Goal: Task Accomplishment & Management: Manage account settings

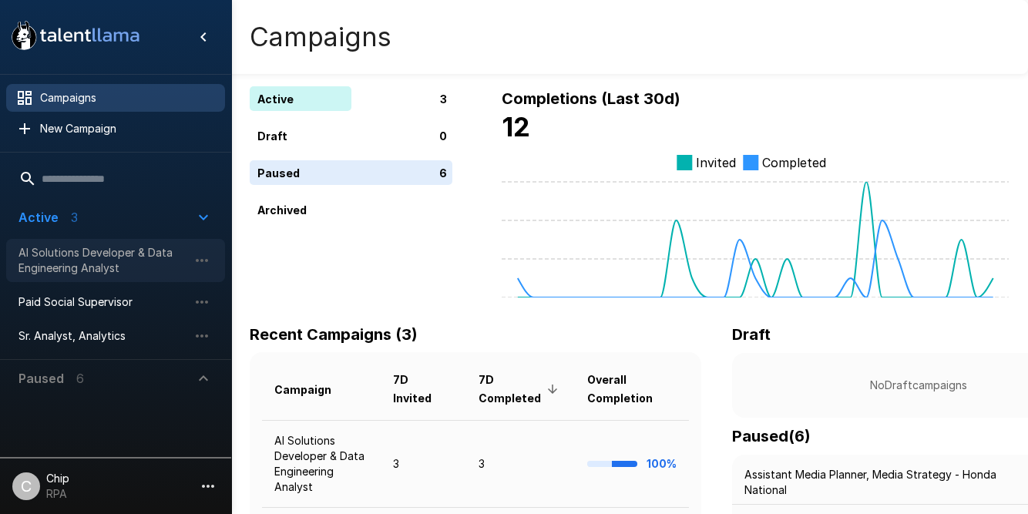
click at [72, 252] on span "AI Solutions Developer & Data Engineering Analyst" at bounding box center [102, 260] width 169 height 31
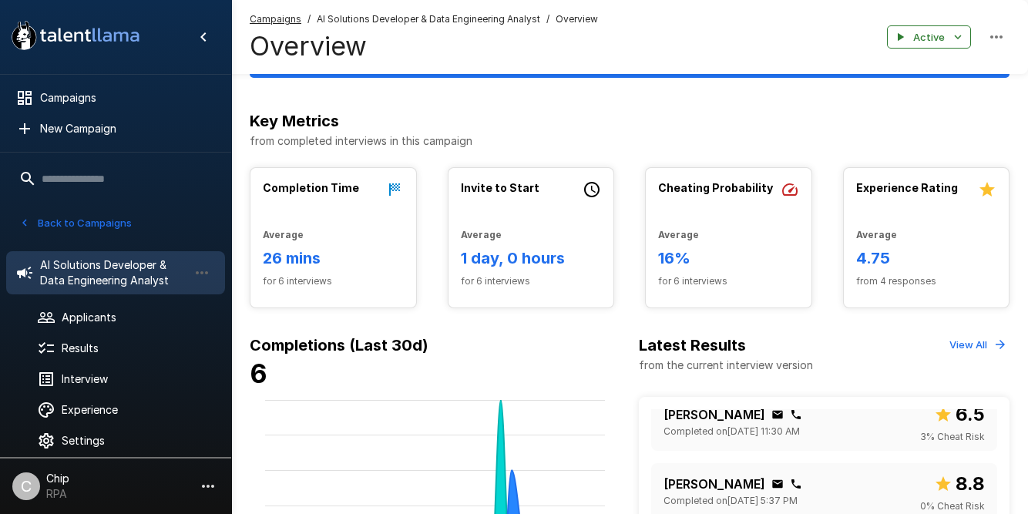
scroll to position [209, 0]
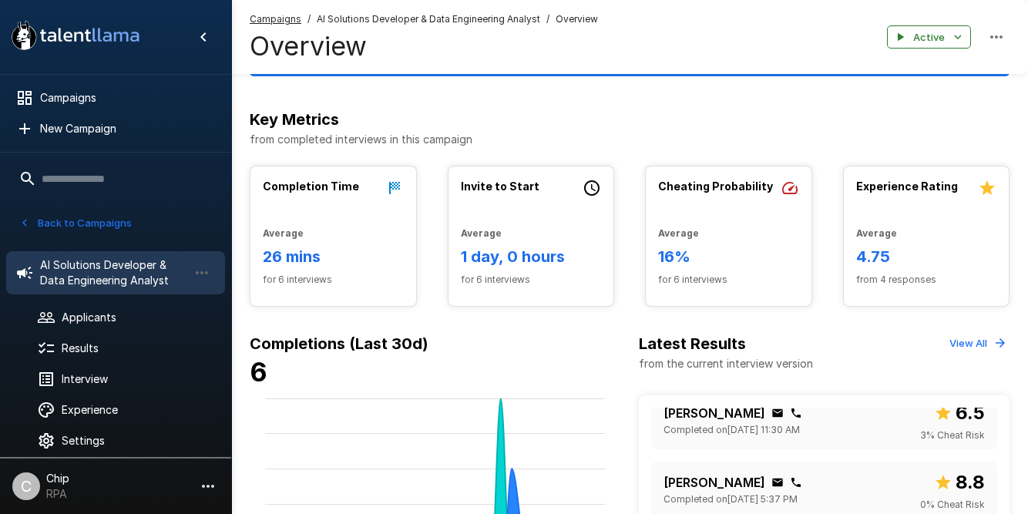
click at [61, 477] on p "Chip" at bounding box center [57, 478] width 23 height 15
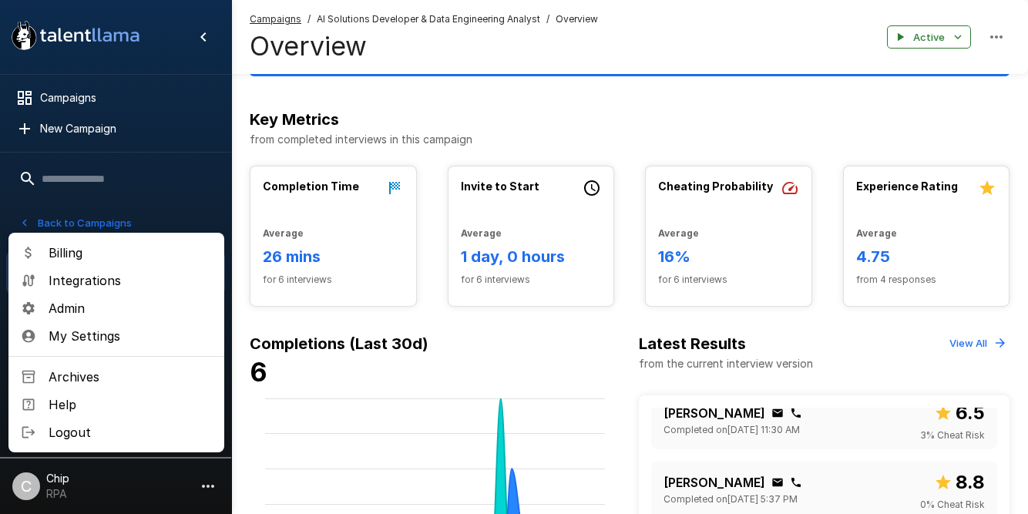
click at [66, 305] on span "Admin" at bounding box center [130, 308] width 163 height 18
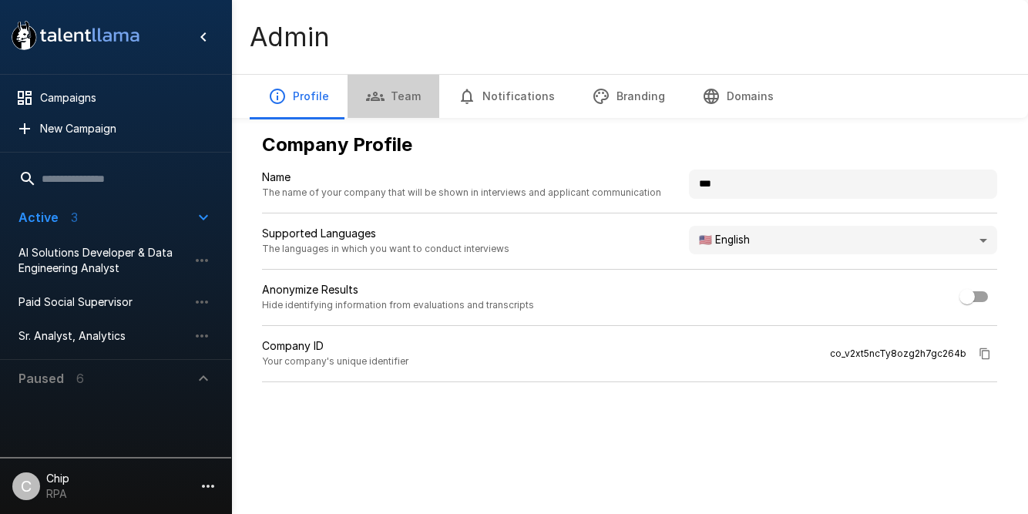
click at [397, 98] on button "Team" at bounding box center [393, 96] width 92 height 43
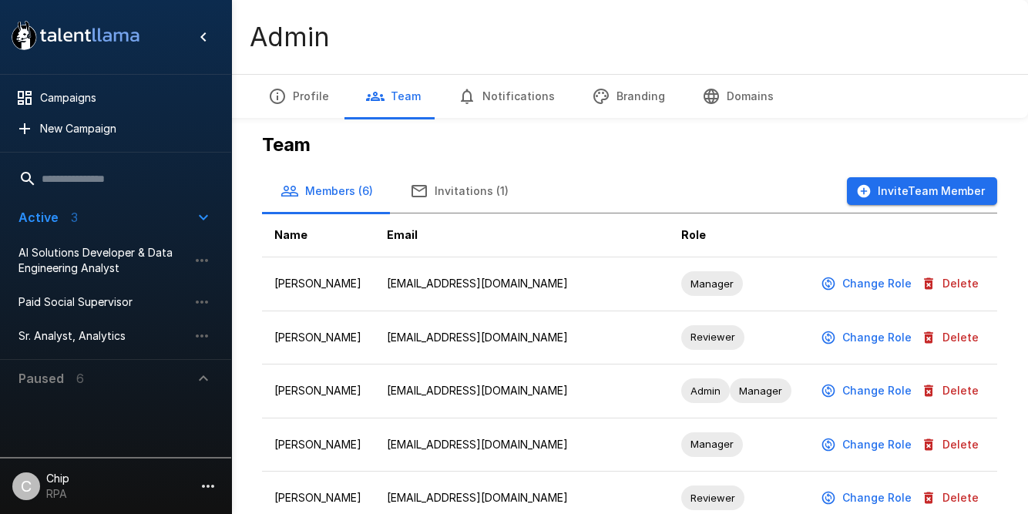
click at [868, 280] on button "Change Role" at bounding box center [867, 284] width 100 height 29
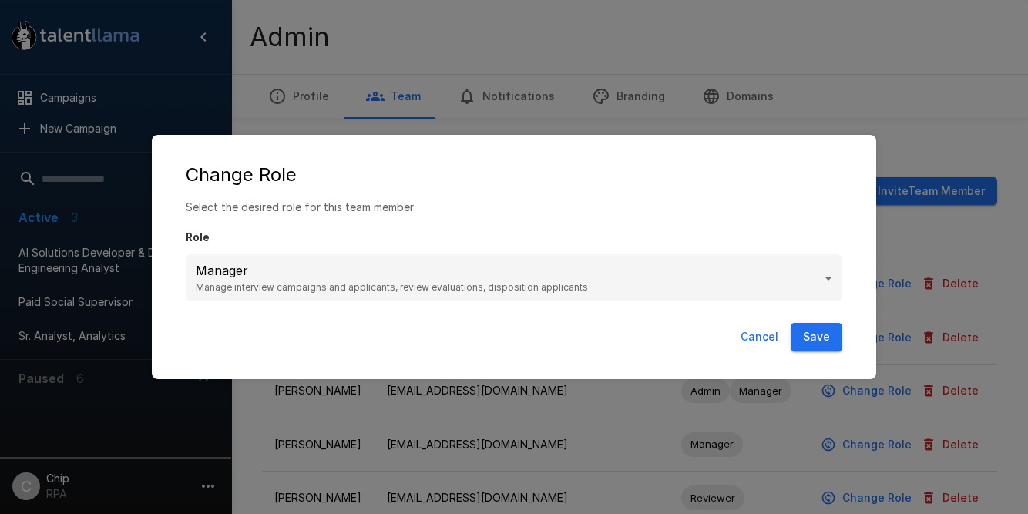
click at [502, 287] on body ".st0{fill:#FFFFFF;} .st1{fill:#76a4ed;} Campaigns New Campaign Active 3 AI Solu…" at bounding box center [514, 257] width 1028 height 514
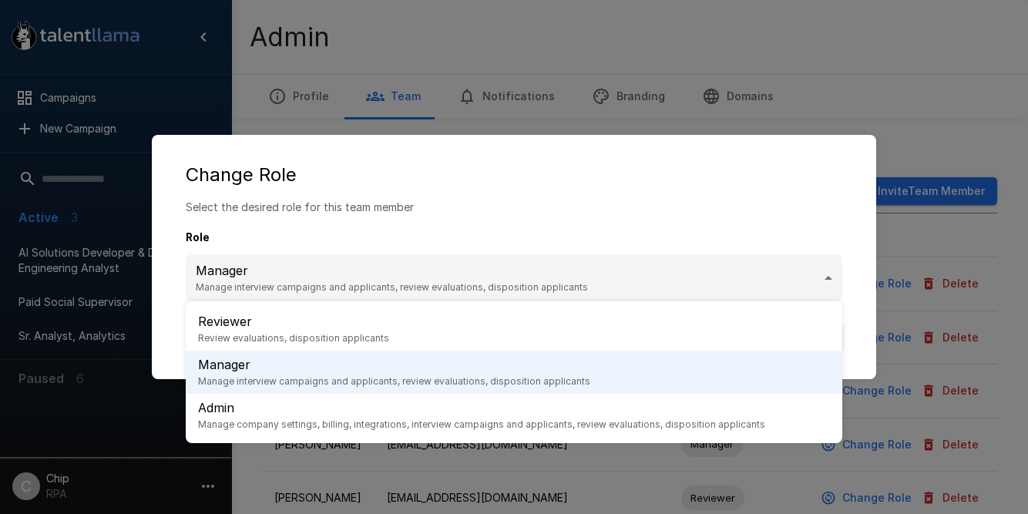
click at [435, 326] on li "Reviewer Review evaluations, disposition applicants" at bounding box center [514, 328] width 656 height 43
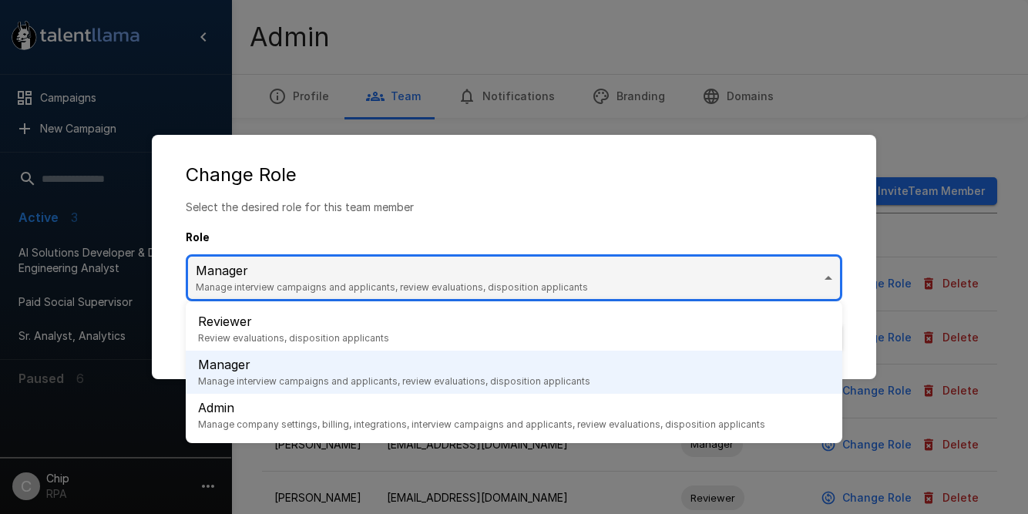
type input "********"
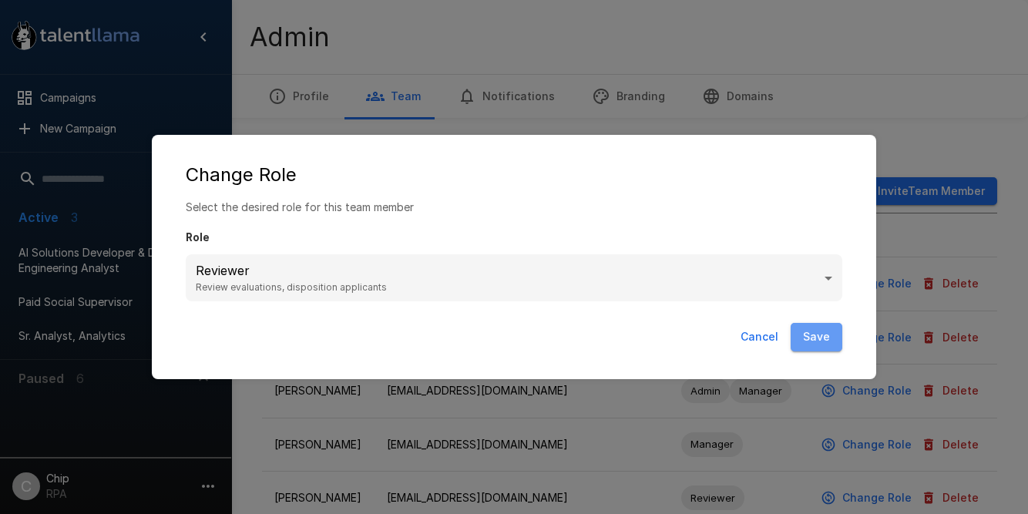
click at [810, 337] on button "Save" at bounding box center [816, 337] width 52 height 29
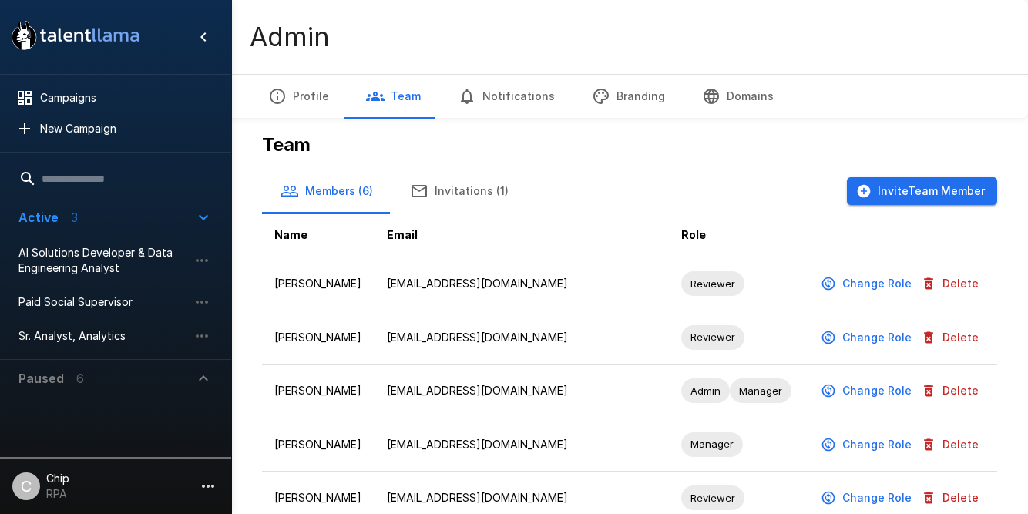
click at [69, 35] on icon ".st0{fill:#FFFFFF;} .st1{fill:#76a4ed;}" at bounding box center [75, 35] width 139 height 40
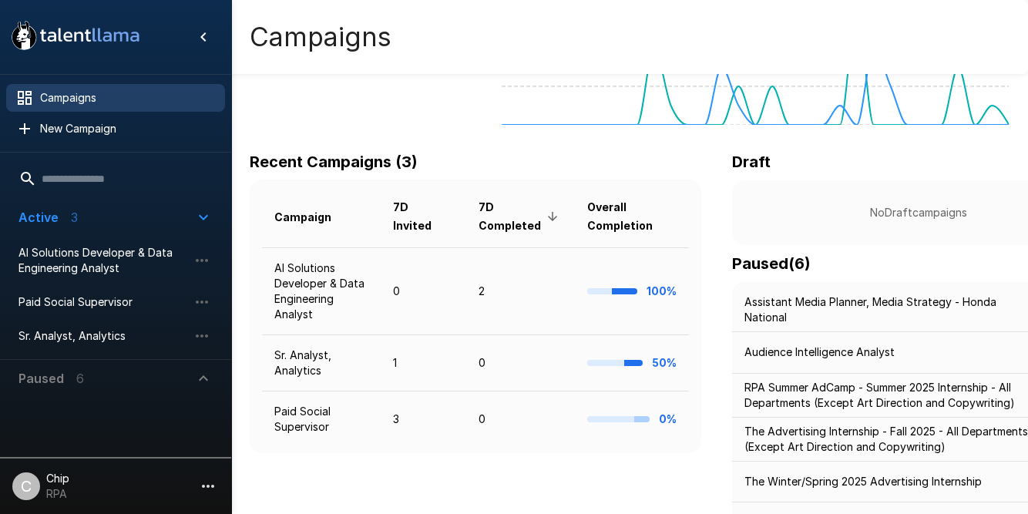
scroll to position [174, 0]
